Goal: Check status: Check status

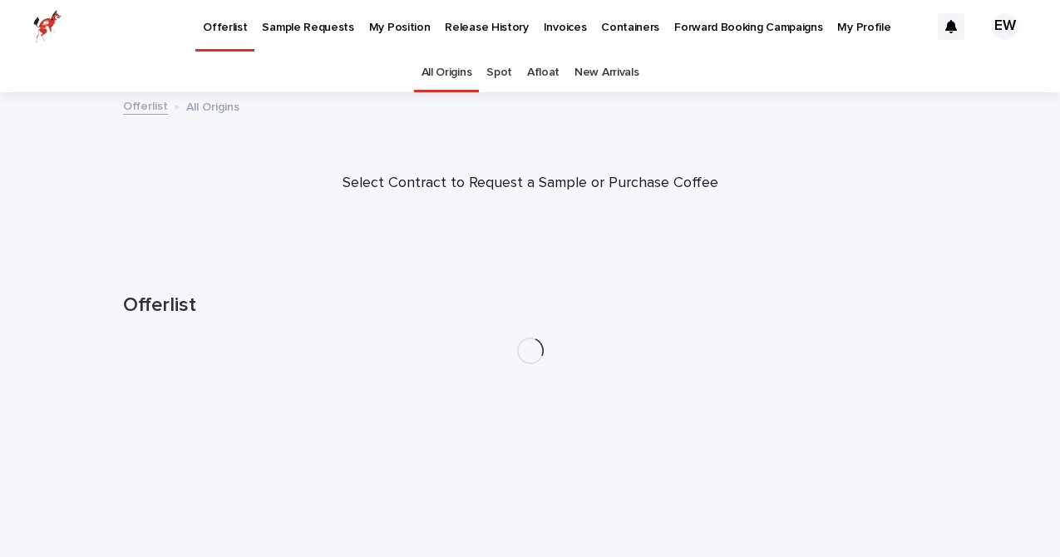
click at [477, 21] on p "Release History" at bounding box center [486, 17] width 83 height 35
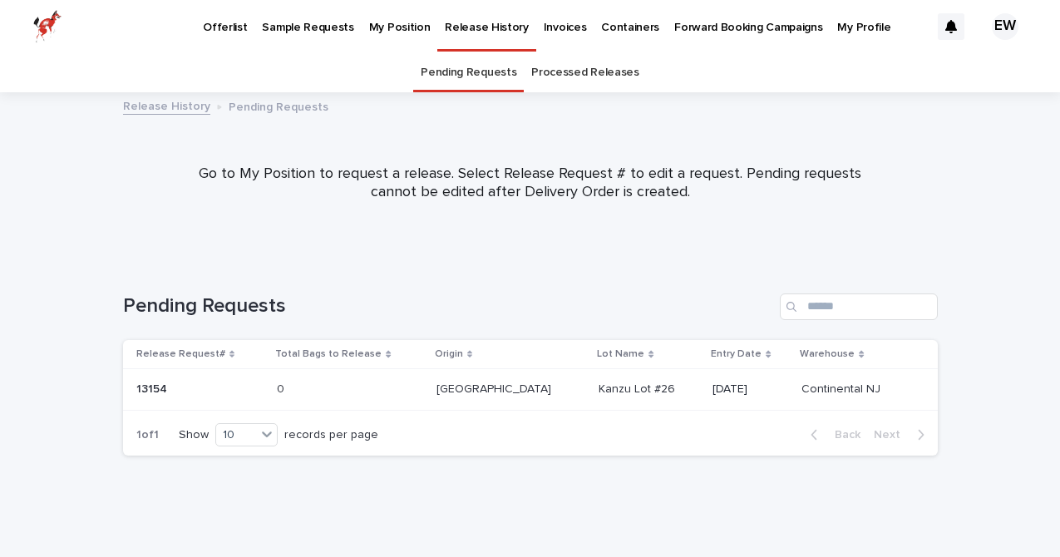
click at [588, 72] on link "Processed Releases" at bounding box center [584, 72] width 107 height 39
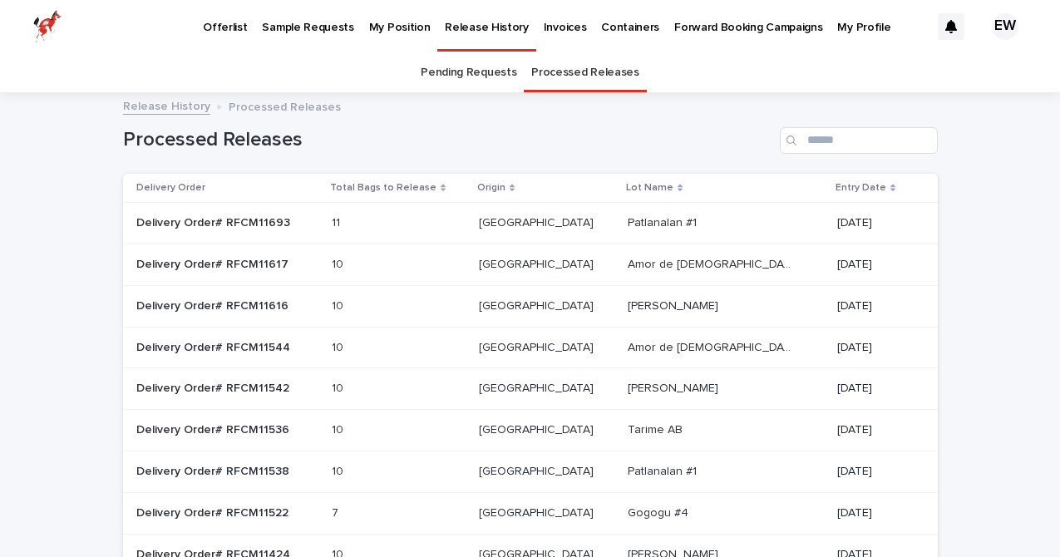
click at [476, 66] on link "Pending Requests" at bounding box center [469, 72] width 96 height 39
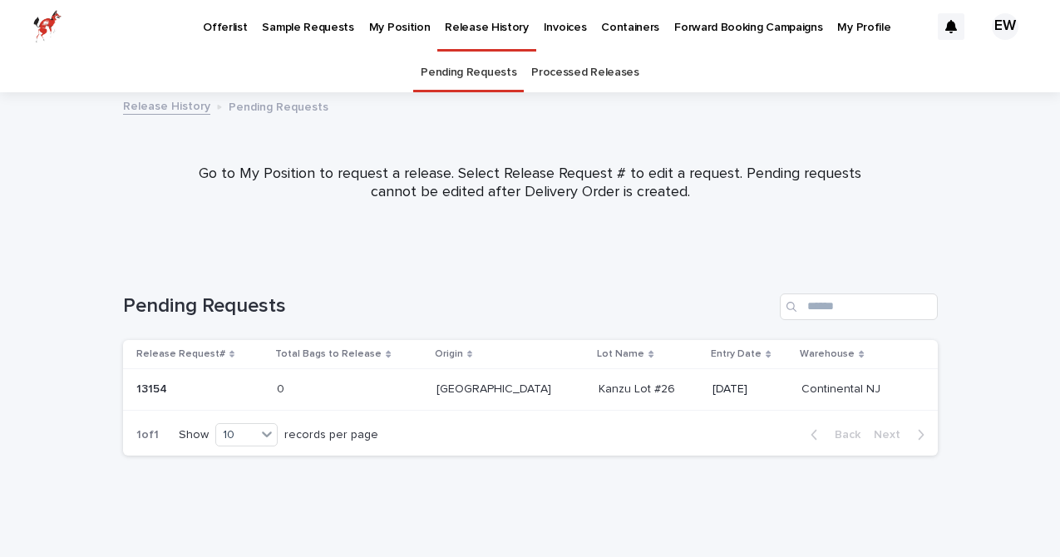
click at [380, 24] on p "My Position" at bounding box center [400, 17] width 62 height 35
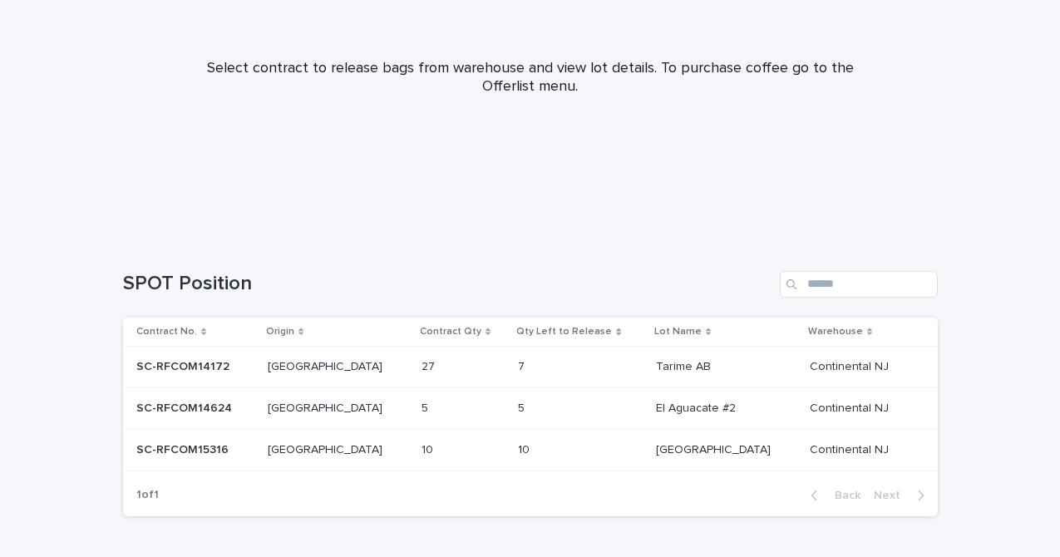
scroll to position [244, 0]
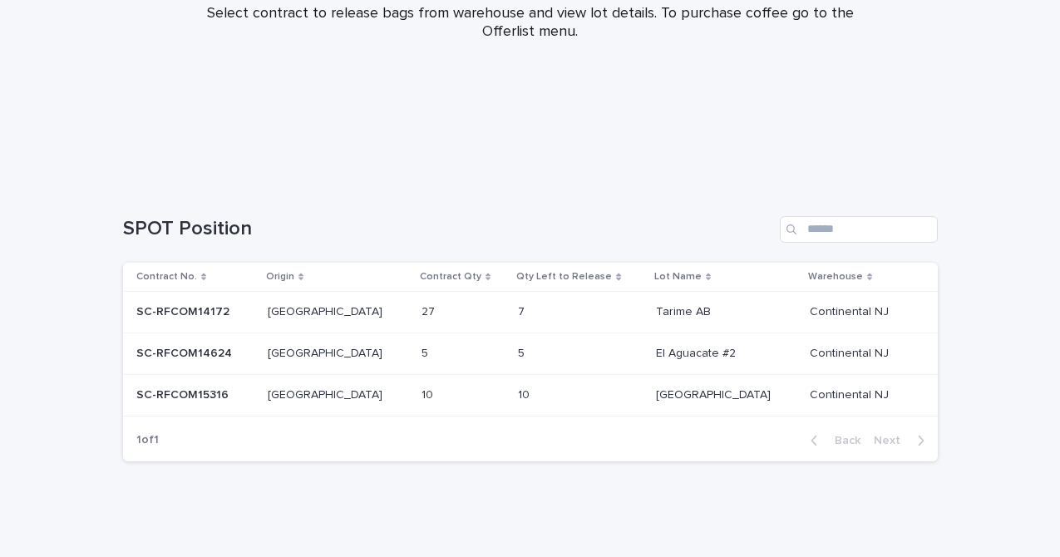
click at [254, 367] on td "SC-RFCOM14624 SC-RFCOM14624" at bounding box center [192, 353] width 139 height 42
